Goal: Transaction & Acquisition: Obtain resource

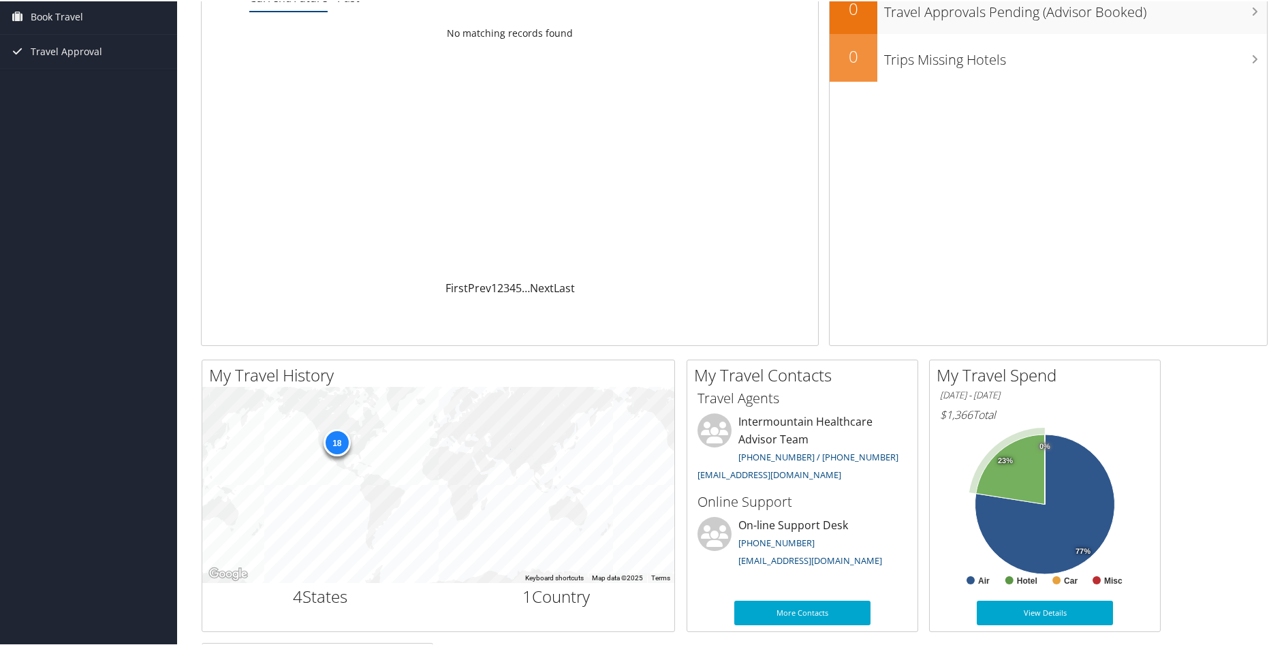
scroll to position [341, 0]
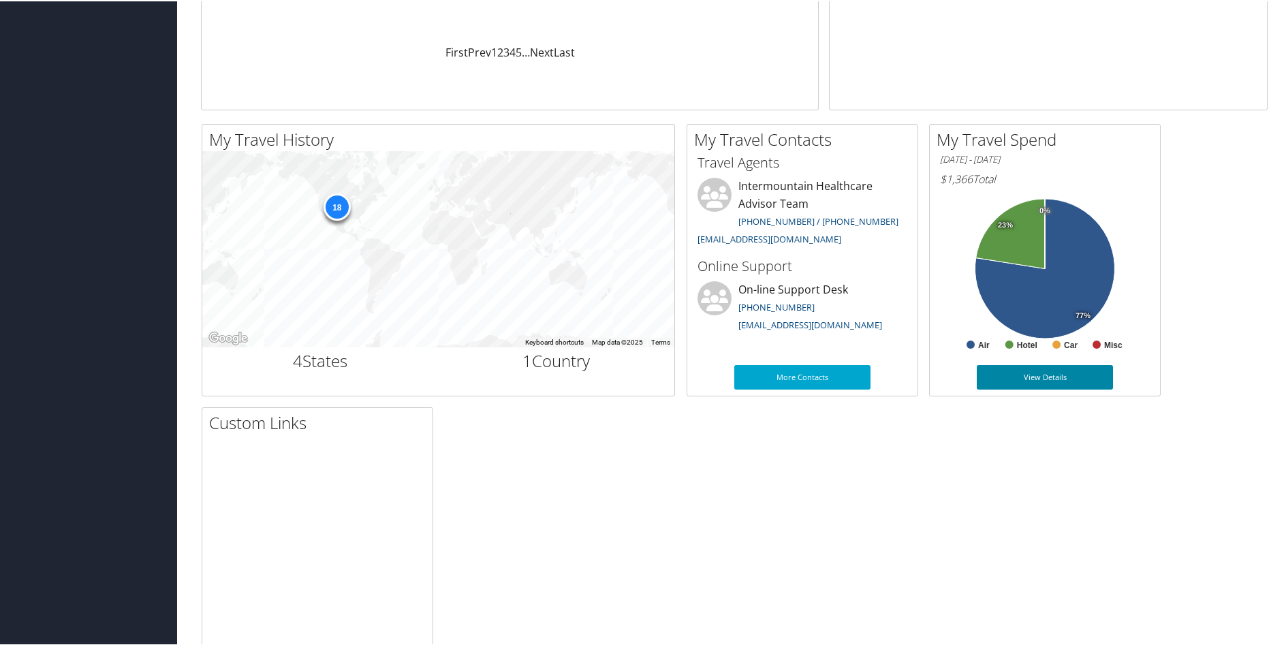
click at [1033, 379] on link "View Details" at bounding box center [1045, 376] width 136 height 25
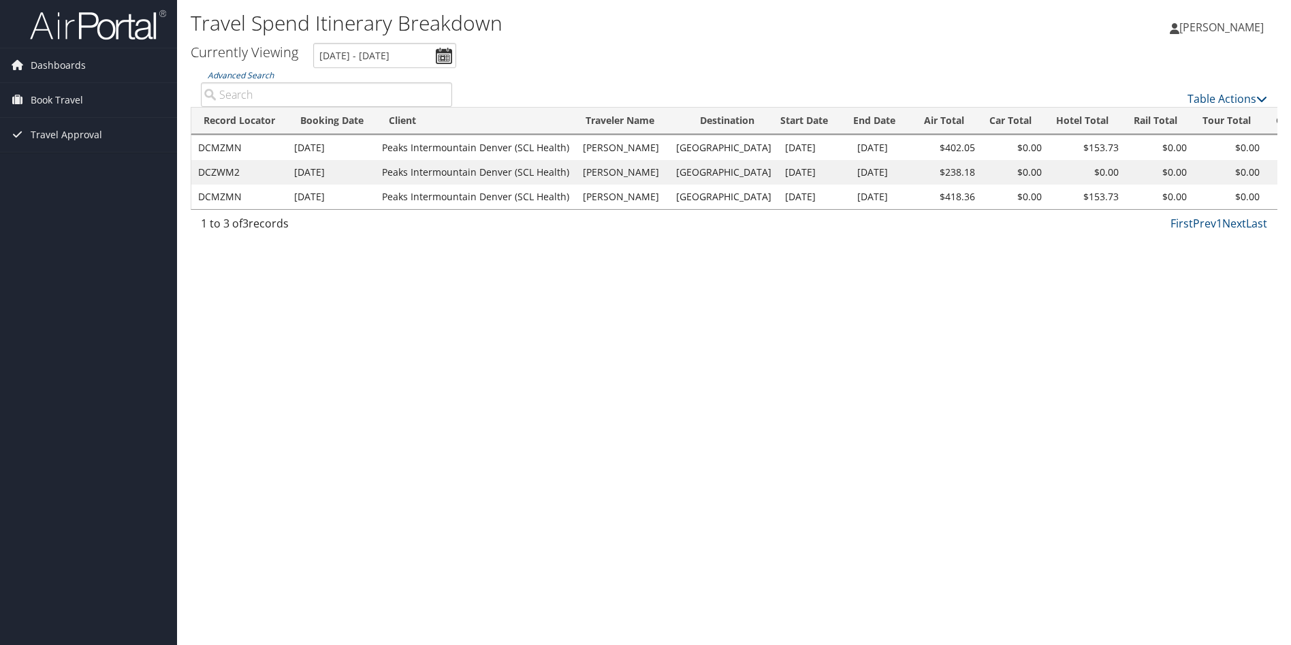
click at [782, 193] on td "Sep 23, 2025" at bounding box center [815, 197] width 72 height 25
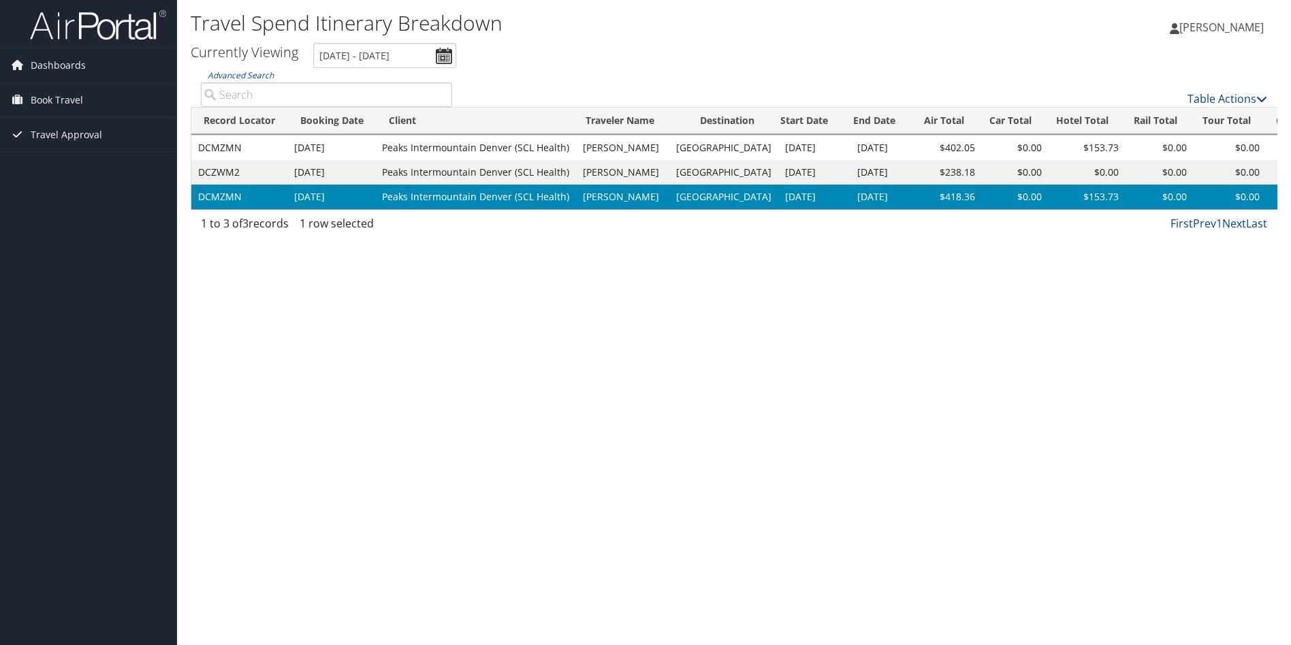
click at [323, 201] on td "Sep 9, 2025" at bounding box center [331, 197] width 88 height 25
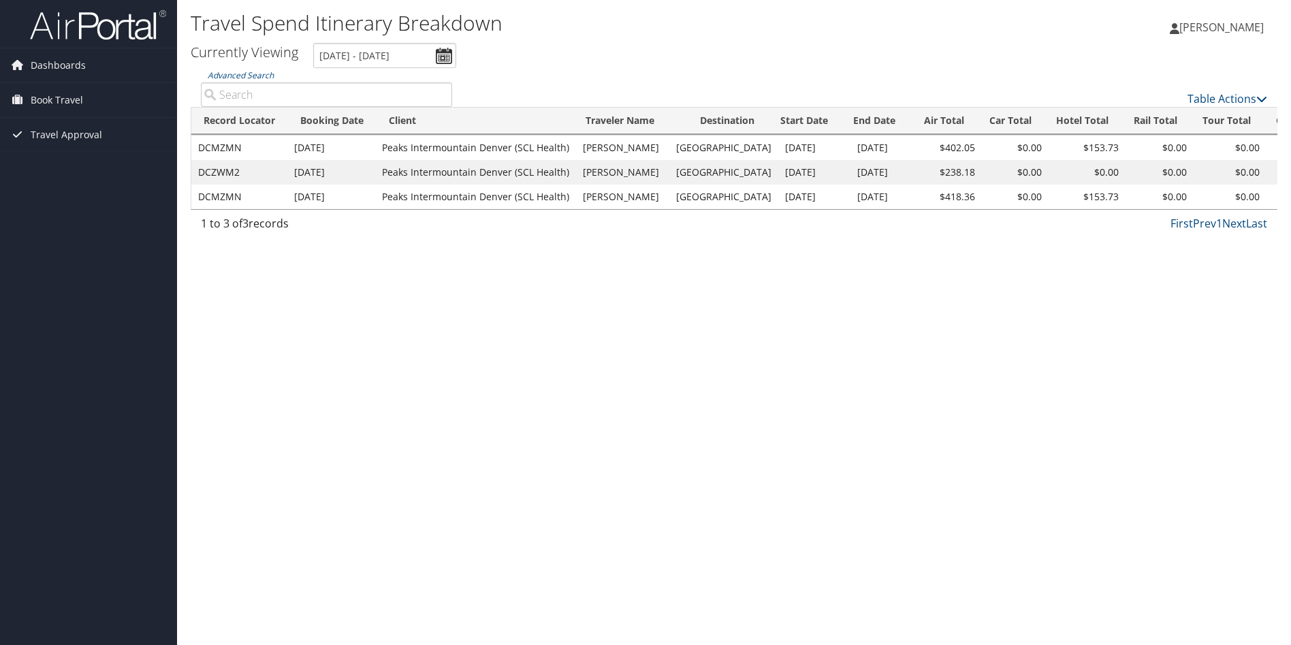
click at [323, 201] on td "Sep 9, 2025" at bounding box center [331, 197] width 88 height 25
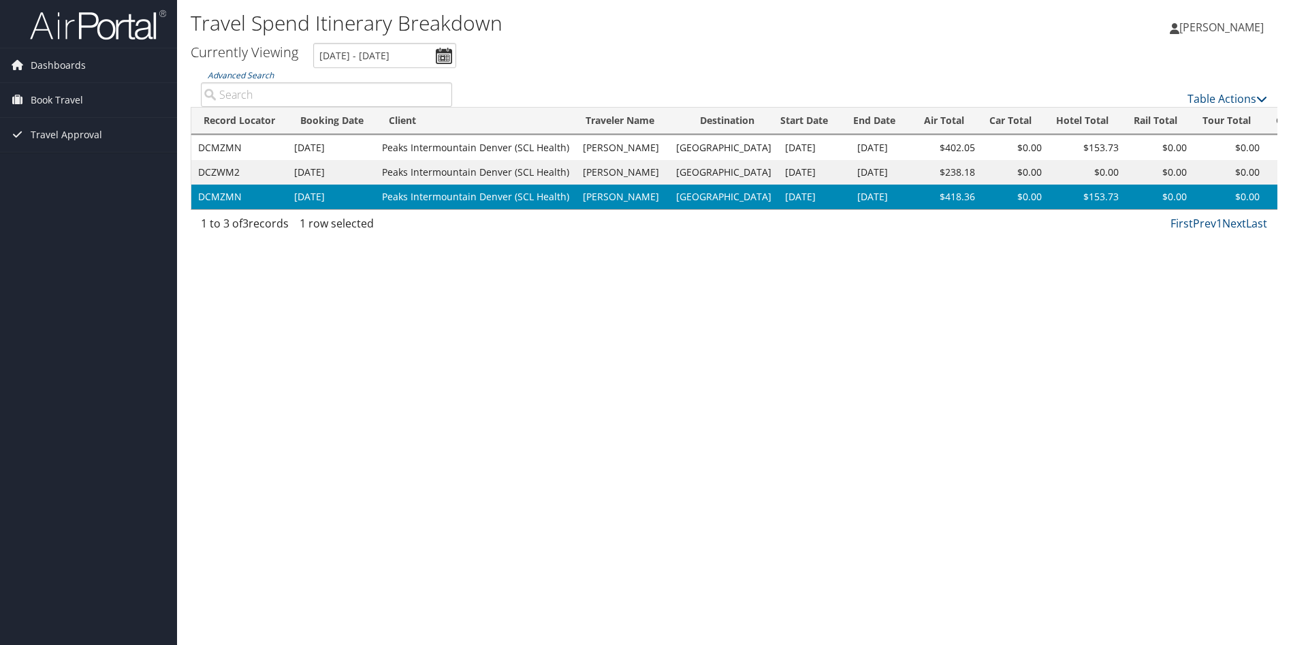
drag, startPoint x: 323, startPoint y: 201, endPoint x: 240, endPoint y: 201, distance: 82.4
click at [240, 201] on td "DCMZMN" at bounding box center [239, 197] width 96 height 25
click at [1260, 98] on icon at bounding box center [1262, 98] width 11 height 11
click at [1126, 116] on link "Download Report" at bounding box center [1182, 119] width 179 height 23
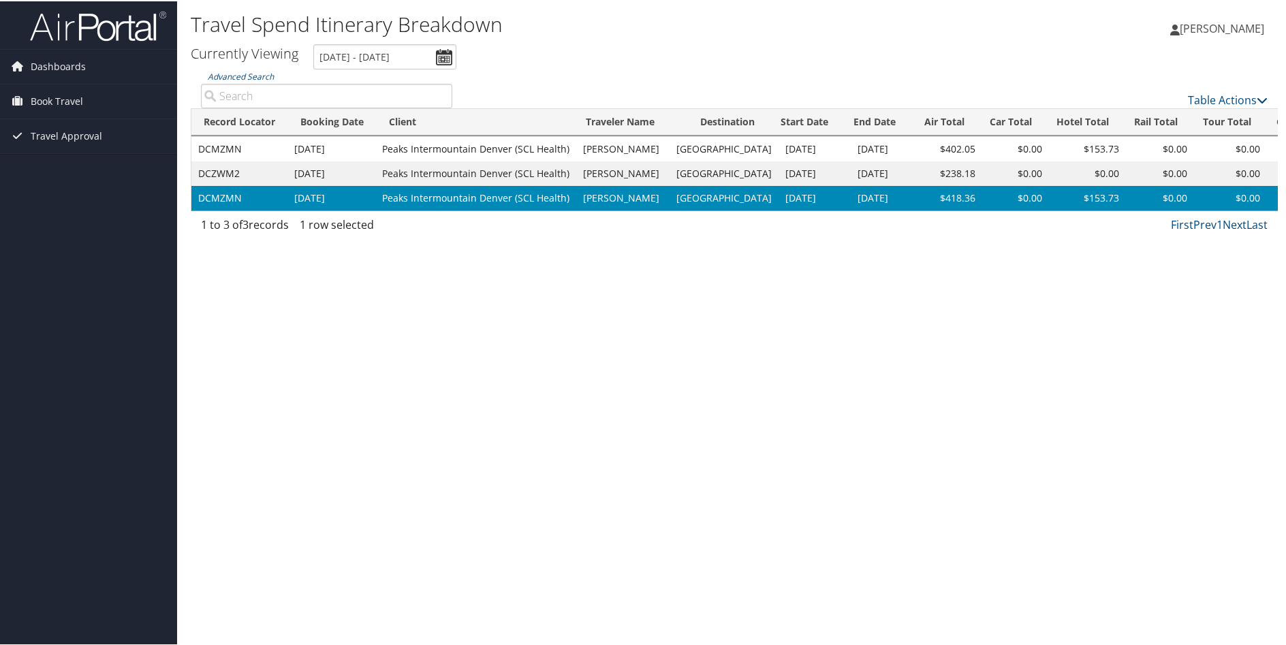
click at [337, 267] on div "Travel Spend Itinerary Breakdown timothy penic timothy penic My Settings Travel…" at bounding box center [734, 322] width 1114 height 645
